Goal: Find specific page/section: Find specific page/section

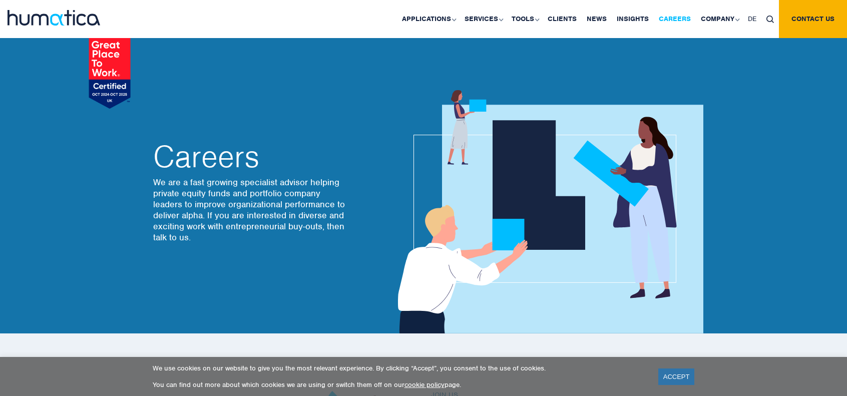
click at [678, 20] on link "Careers" at bounding box center [675, 19] width 42 height 38
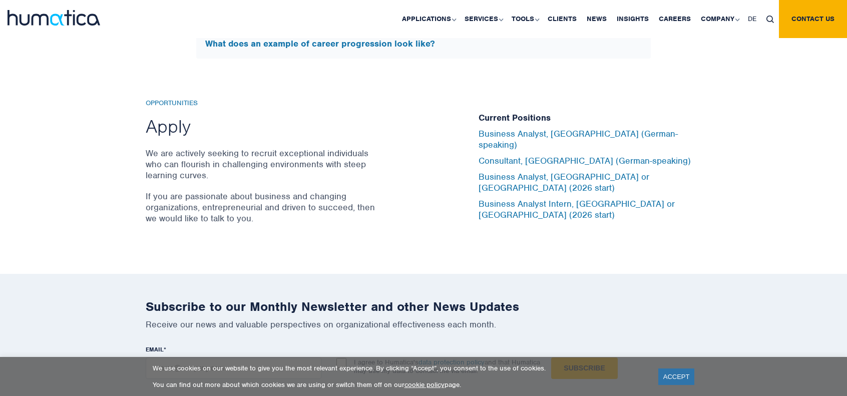
scroll to position [3284, 0]
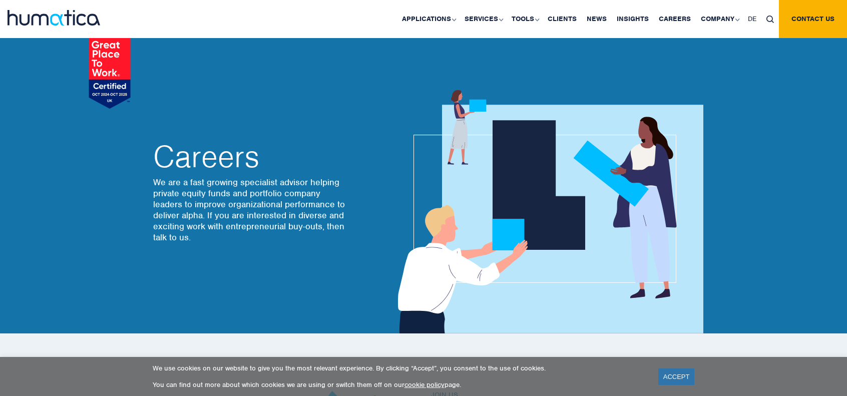
click at [72, 20] on img at bounding box center [54, 18] width 93 height 16
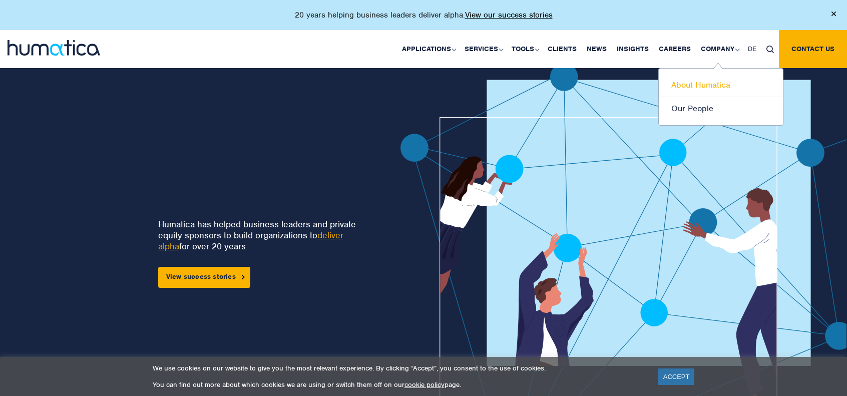
click at [709, 88] on link "About Humatica" at bounding box center [721, 86] width 124 height 24
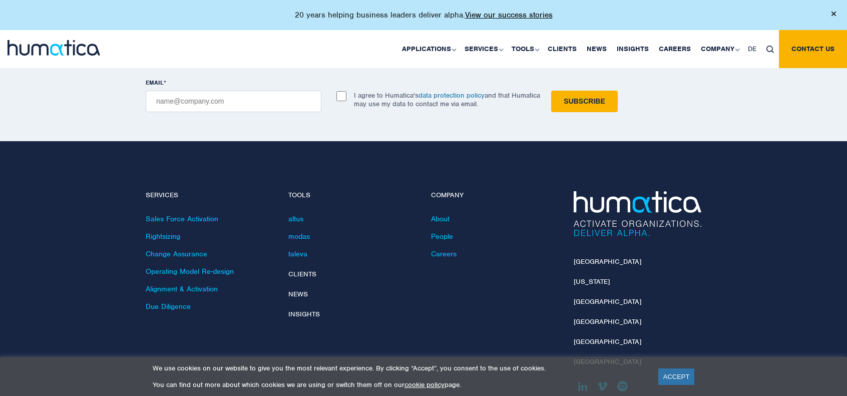
scroll to position [2399, 0]
